Goal: Task Accomplishment & Management: Manage account settings

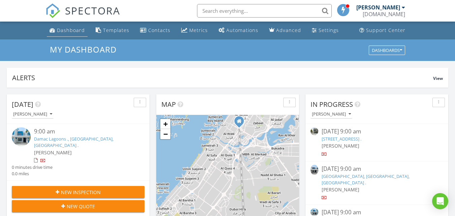
click at [72, 29] on div "Dashboard" at bounding box center [71, 30] width 28 height 6
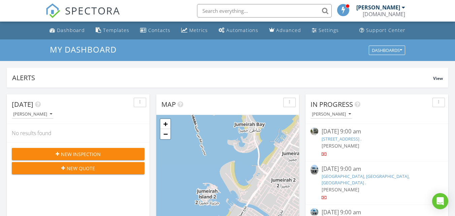
click at [402, 7] on div at bounding box center [403, 7] width 3 height 5
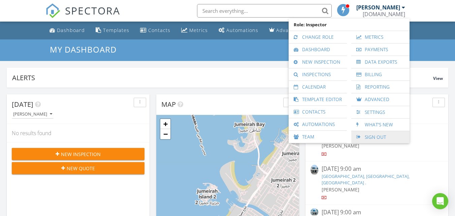
click at [377, 137] on link "Sign Out" at bounding box center [381, 137] width 52 height 12
